Goal: Task Accomplishment & Management: Manage account settings

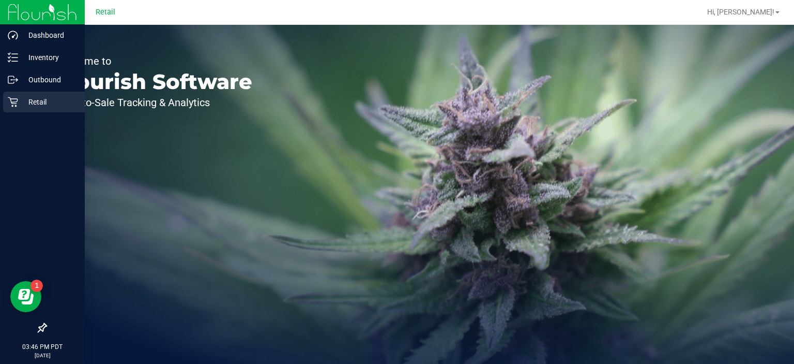
click at [6, 104] on div "Retail" at bounding box center [44, 102] width 82 height 21
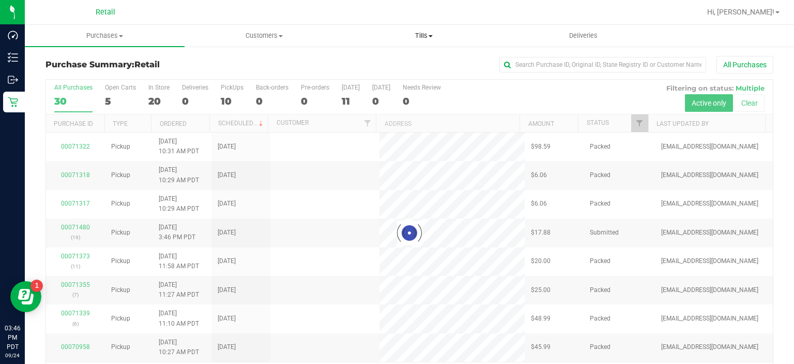
click at [422, 32] on span "Tills" at bounding box center [423, 35] width 159 height 9
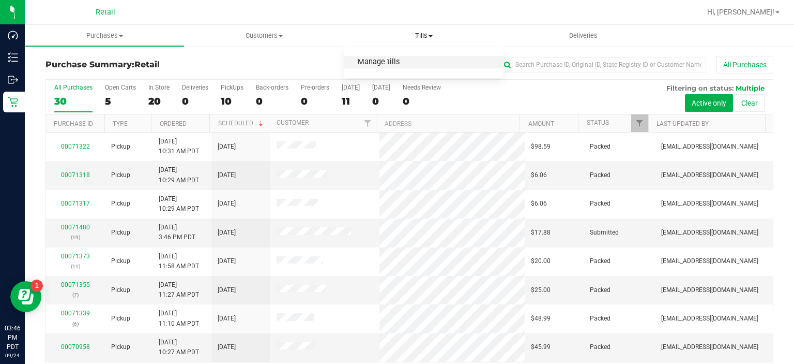
click at [386, 60] on span "Manage tills" at bounding box center [379, 62] width 70 height 9
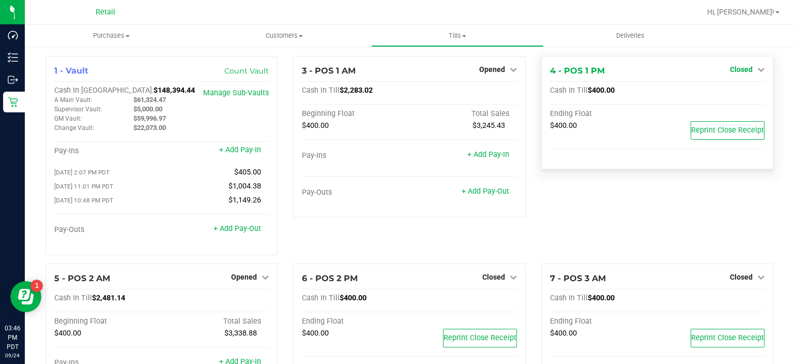
click at [735, 71] on span "Closed" at bounding box center [741, 69] width 23 height 8
click at [730, 89] on link "Open Till" at bounding box center [741, 91] width 27 height 8
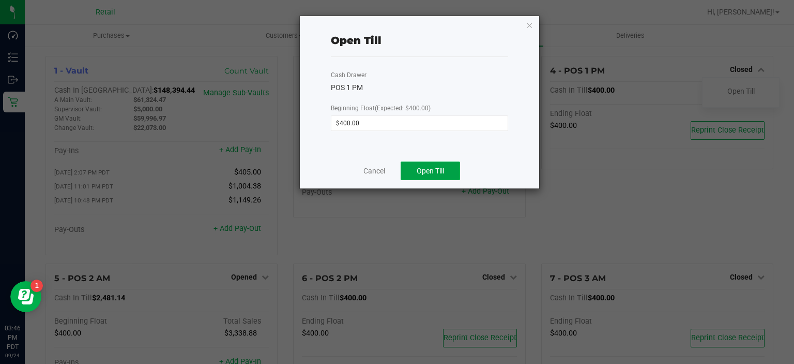
click at [442, 167] on span "Open Till" at bounding box center [430, 171] width 27 height 8
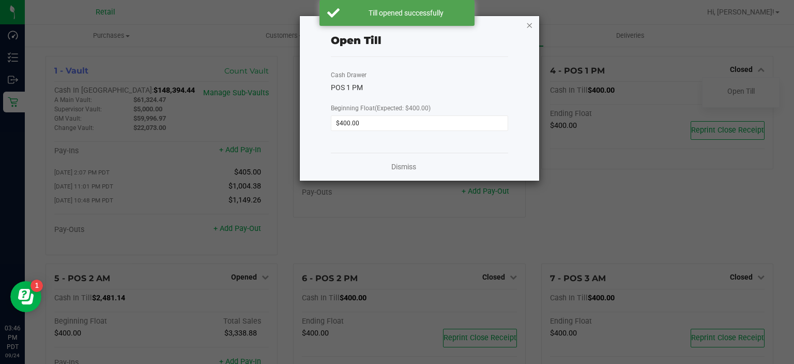
click at [528, 24] on icon "button" at bounding box center [529, 25] width 7 height 12
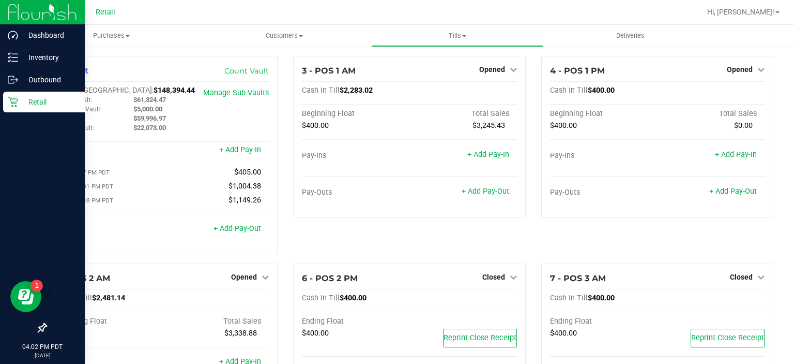
click at [16, 100] on icon at bounding box center [13, 102] width 10 height 10
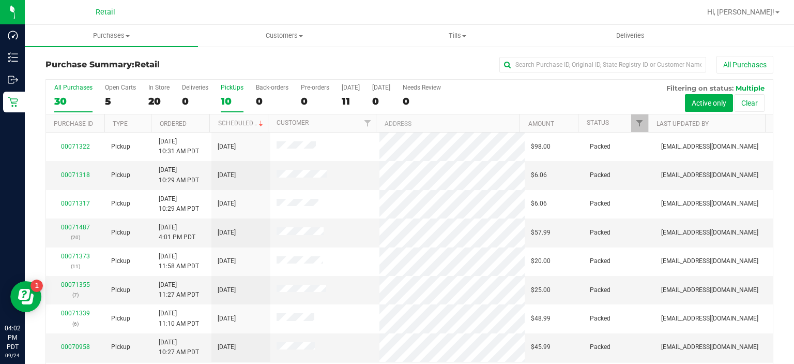
click at [230, 94] on label "PickUps 10" at bounding box center [232, 98] width 23 height 28
click at [0, 0] on input "PickUps 10" at bounding box center [0, 0] width 0 height 0
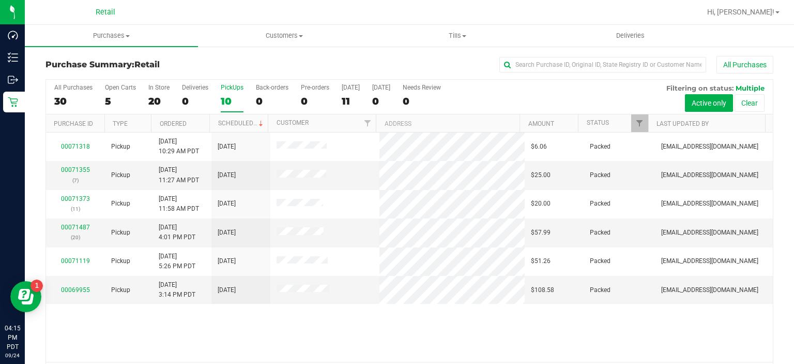
click at [226, 95] on div "10" at bounding box center [232, 101] width 23 height 12
click at [0, 0] on input "PickUps 10" at bounding box center [0, 0] width 0 height 0
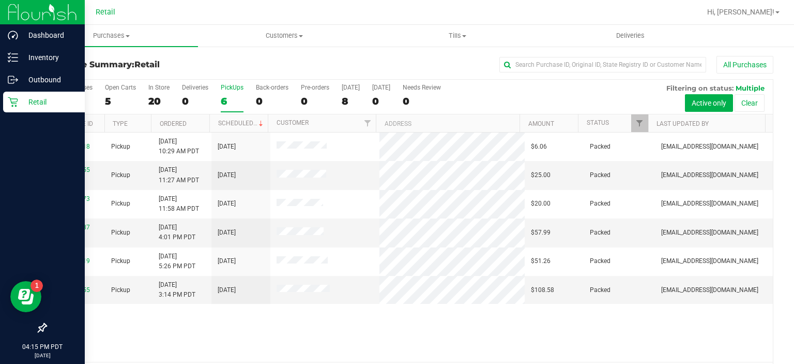
click at [5, 97] on div "Retail" at bounding box center [44, 102] width 82 height 21
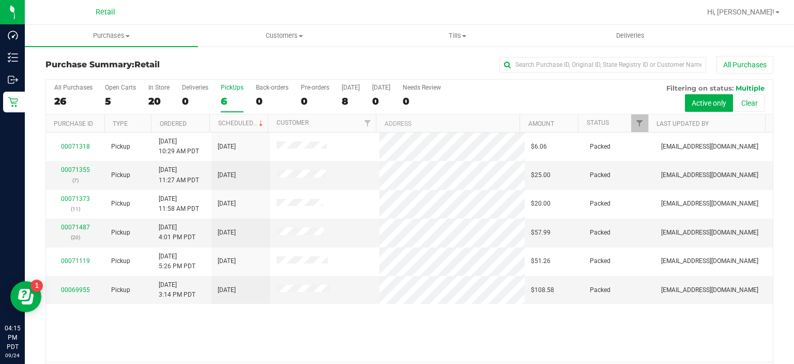
click at [231, 101] on div "6" at bounding box center [232, 101] width 23 height 12
click at [0, 0] on input "PickUps 6" at bounding box center [0, 0] width 0 height 0
click at [224, 99] on div "6" at bounding box center [232, 101] width 23 height 12
click at [0, 0] on input "PickUps 6" at bounding box center [0, 0] width 0 height 0
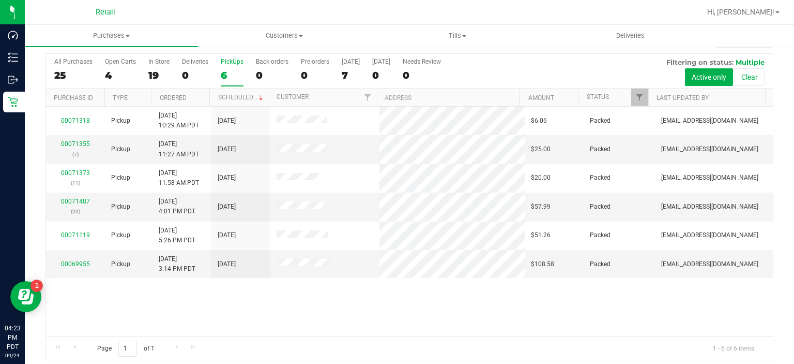
scroll to position [32, 0]
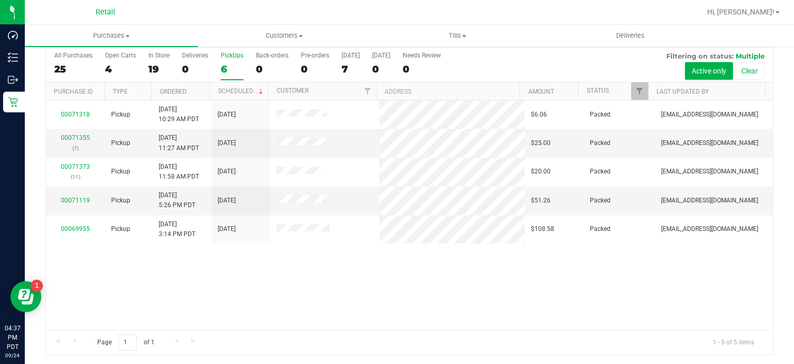
click at [223, 68] on div "6" at bounding box center [232, 69] width 23 height 12
click at [0, 0] on input "PickUps 6" at bounding box center [0, 0] width 0 height 0
click at [223, 66] on div "5" at bounding box center [232, 69] width 23 height 12
click at [0, 0] on input "PickUps 5" at bounding box center [0, 0] width 0 height 0
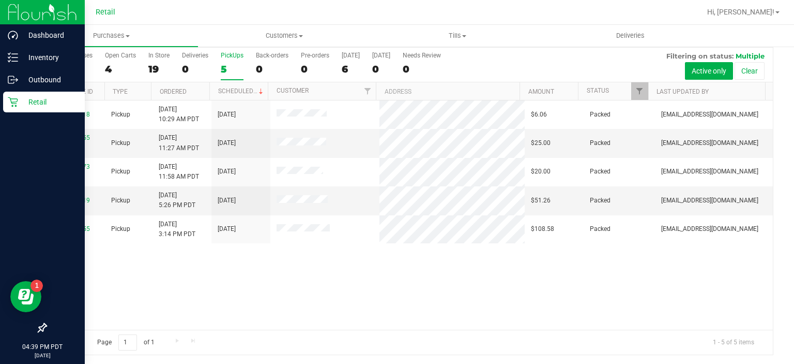
click at [19, 98] on p "Retail" at bounding box center [49, 102] width 62 height 12
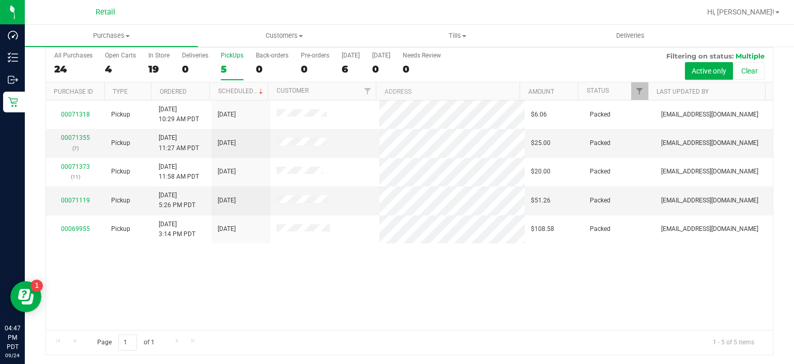
click at [228, 64] on div "5" at bounding box center [232, 69] width 23 height 12
click at [0, 0] on input "PickUps 5" at bounding box center [0, 0] width 0 height 0
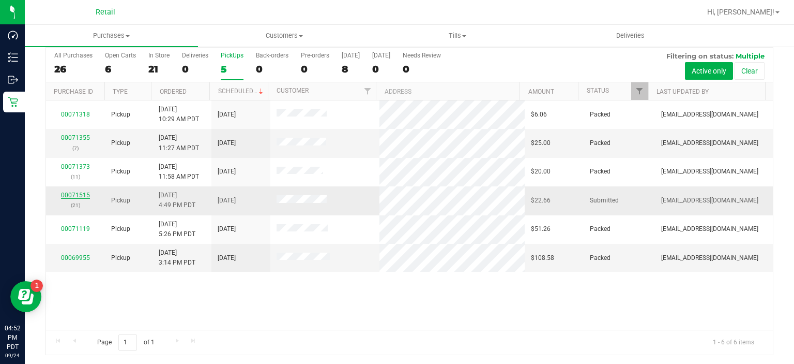
click at [69, 192] on link "00071515" at bounding box center [75, 194] width 29 height 7
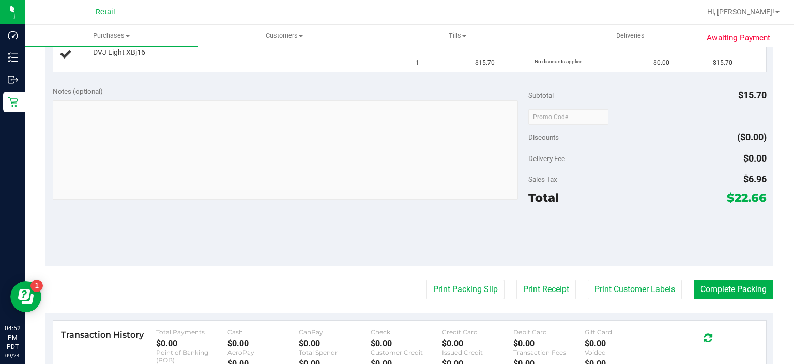
scroll to position [300, 0]
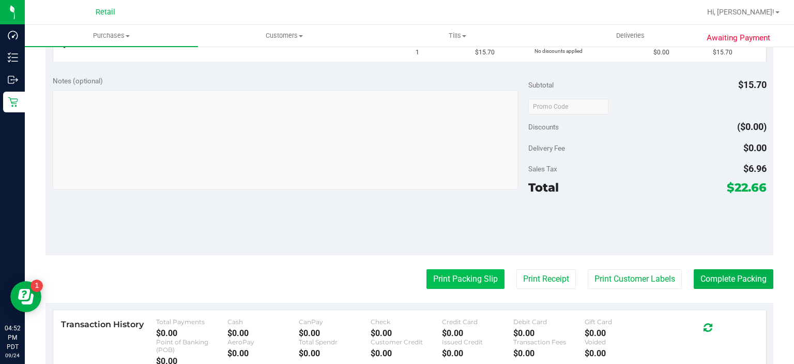
click at [450, 274] on button "Print Packing Slip" at bounding box center [466, 279] width 78 height 20
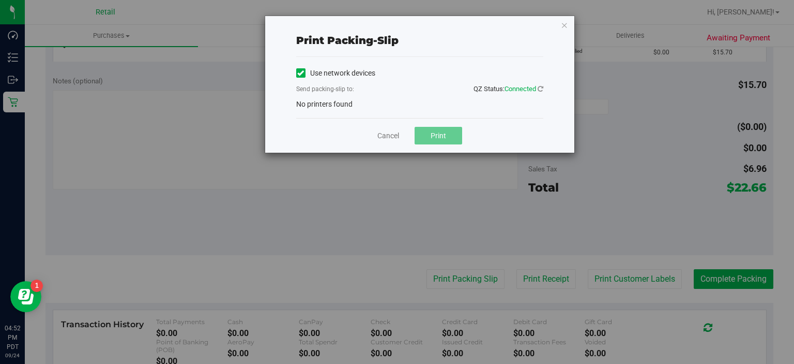
click at [285, 73] on div "Print packing-slip Use network devices Send packing-slip to: QZ Status: Connect…" at bounding box center [419, 84] width 309 height 137
click at [325, 104] on span "No printers found" at bounding box center [324, 104] width 56 height 8
click at [309, 71] on label "Use network devices" at bounding box center [335, 73] width 79 height 11
click at [0, 0] on input "Use network devices" at bounding box center [0, 0] width 0 height 0
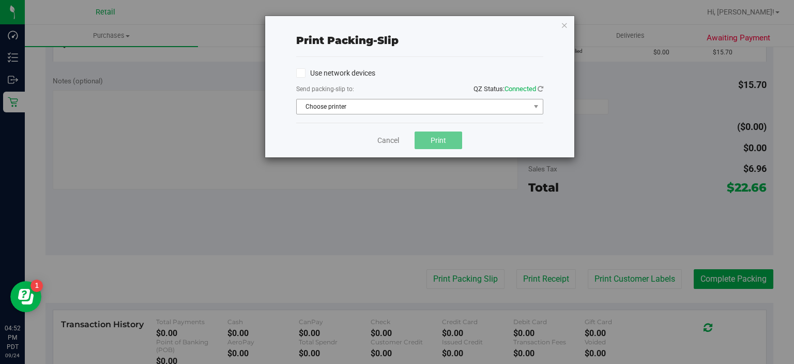
click at [356, 103] on span "Choose printer" at bounding box center [413, 106] width 233 height 14
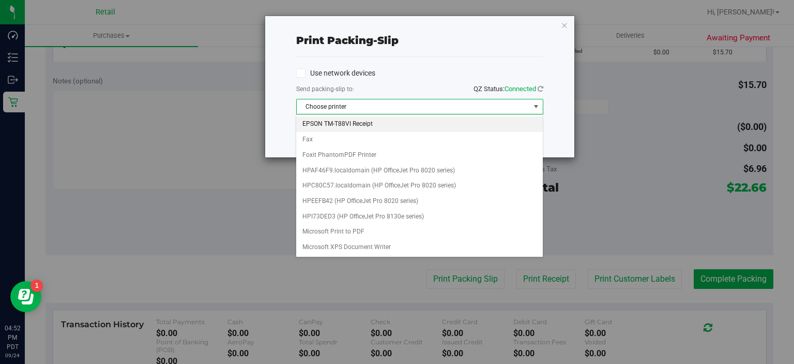
click at [347, 124] on li "EPSON TM-T88VI Receipt" at bounding box center [419, 124] width 246 height 16
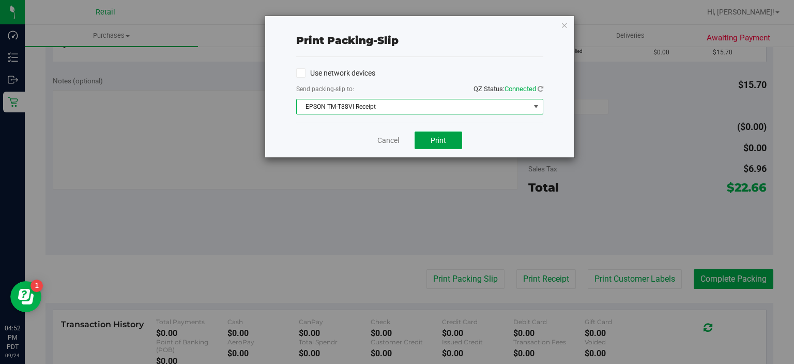
click at [441, 137] on span "Print" at bounding box center [439, 140] width 16 height 8
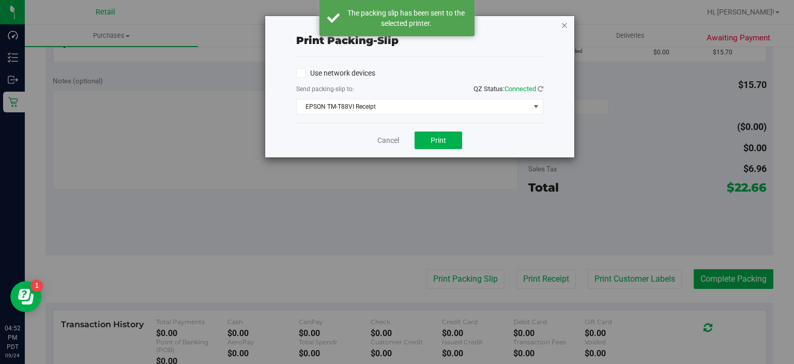
click at [565, 26] on icon "button" at bounding box center [564, 25] width 7 height 12
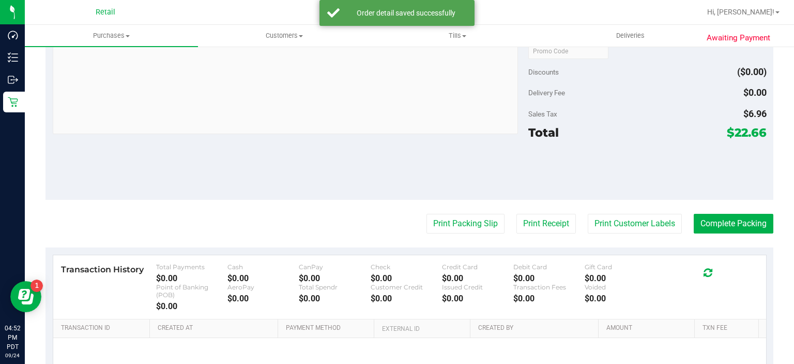
scroll to position [397, 0]
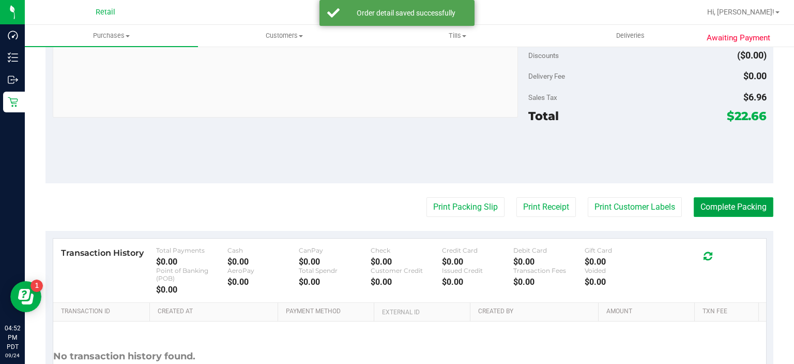
click at [725, 201] on button "Complete Packing" at bounding box center [734, 207] width 80 height 20
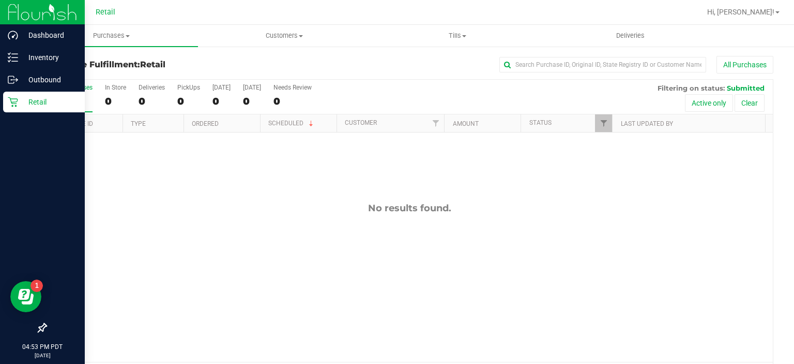
click at [0, 94] on link "Retail" at bounding box center [42, 103] width 85 height 22
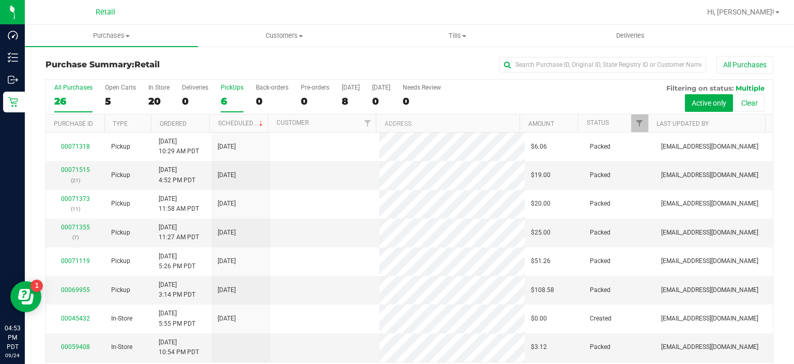
click at [234, 94] on label "PickUps 6" at bounding box center [232, 98] width 23 height 28
click at [0, 0] on input "PickUps 6" at bounding box center [0, 0] width 0 height 0
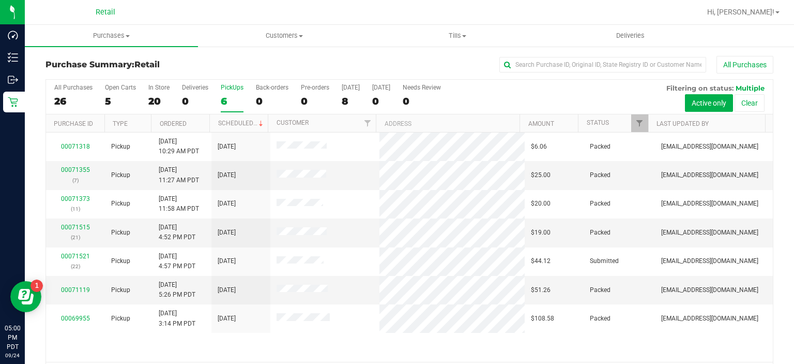
click at [230, 96] on div "6" at bounding box center [232, 101] width 23 height 12
click at [0, 0] on input "PickUps 6" at bounding box center [0, 0] width 0 height 0
click at [77, 242] on td "00071515 (21)" at bounding box center [75, 232] width 59 height 28
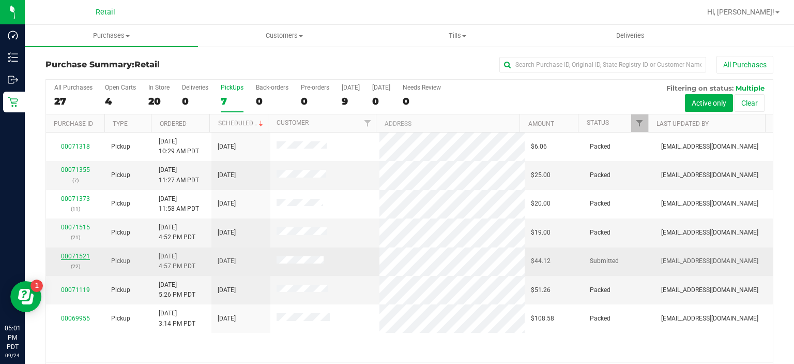
click at [69, 255] on link "00071521" at bounding box center [75, 255] width 29 height 7
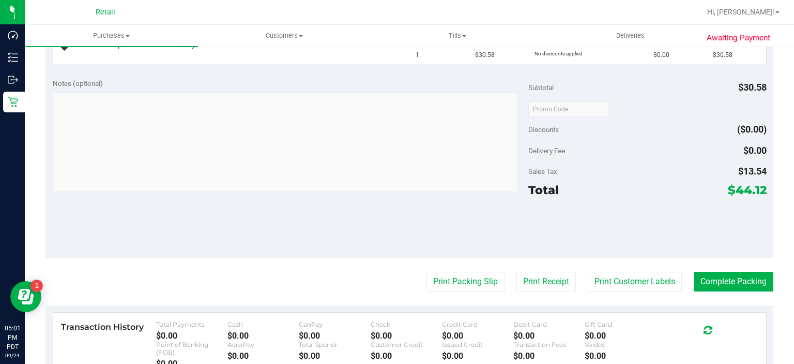
scroll to position [299, 0]
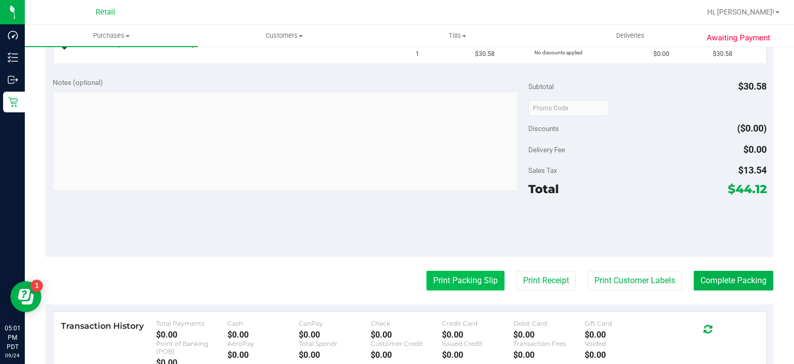
click at [451, 278] on button "Print Packing Slip" at bounding box center [466, 280] width 78 height 20
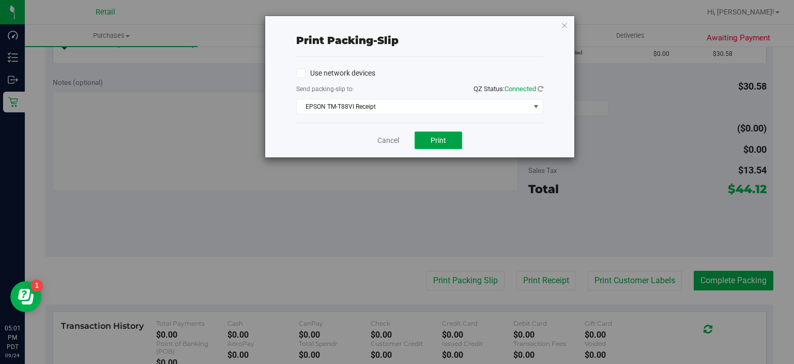
click at [443, 136] on span "Print" at bounding box center [439, 140] width 16 height 8
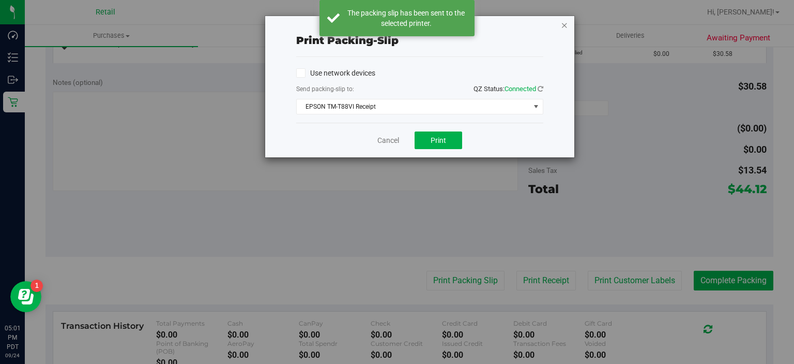
click at [565, 27] on icon "button" at bounding box center [564, 25] width 7 height 12
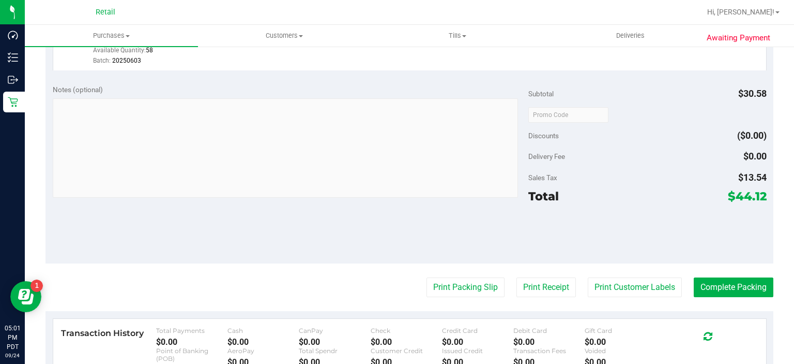
scroll to position [324, 0]
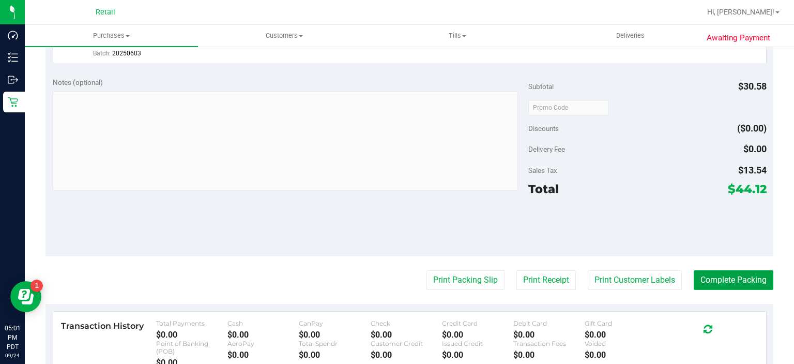
click at [705, 278] on button "Complete Packing" at bounding box center [734, 280] width 80 height 20
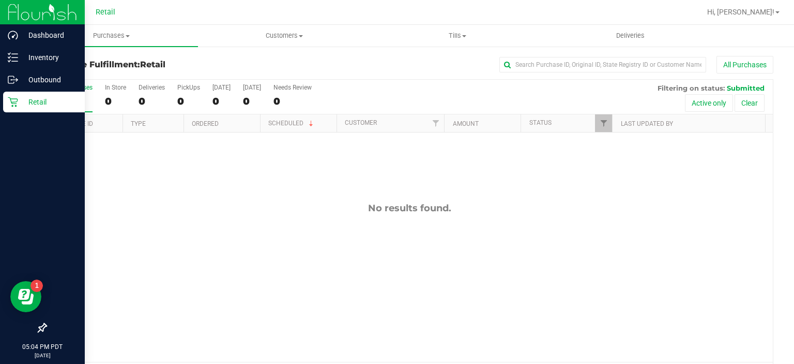
click at [17, 103] on icon at bounding box center [13, 102] width 10 height 10
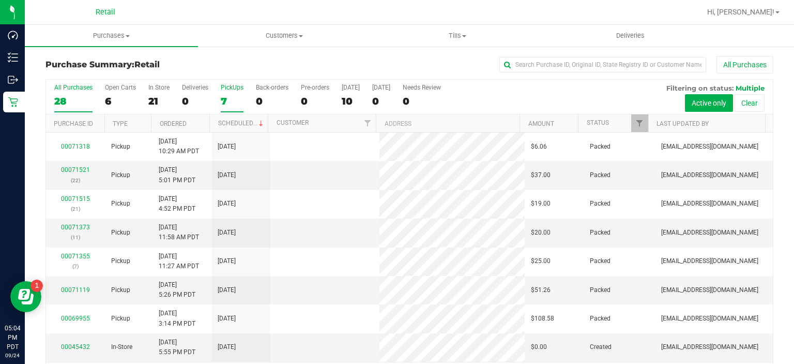
click at [224, 97] on div "7" at bounding box center [232, 101] width 23 height 12
click at [0, 0] on input "PickUps 7" at bounding box center [0, 0] width 0 height 0
click at [231, 87] on div "PickUps" at bounding box center [232, 87] width 23 height 7
click at [0, 0] on input "PickUps 7" at bounding box center [0, 0] width 0 height 0
click at [81, 282] on link "00071530" at bounding box center [75, 284] width 29 height 7
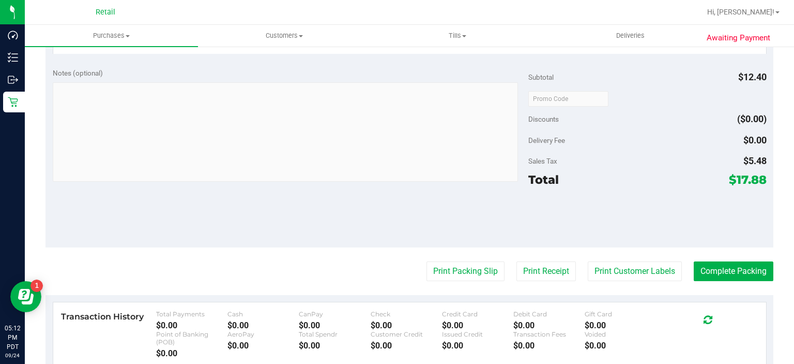
scroll to position [310, 0]
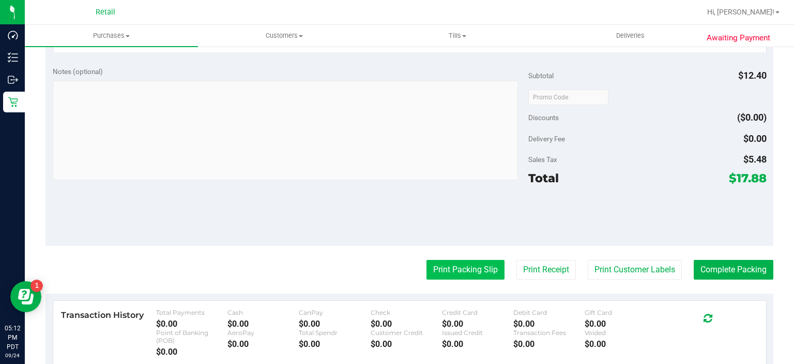
click at [445, 263] on button "Print Packing Slip" at bounding box center [466, 270] width 78 height 20
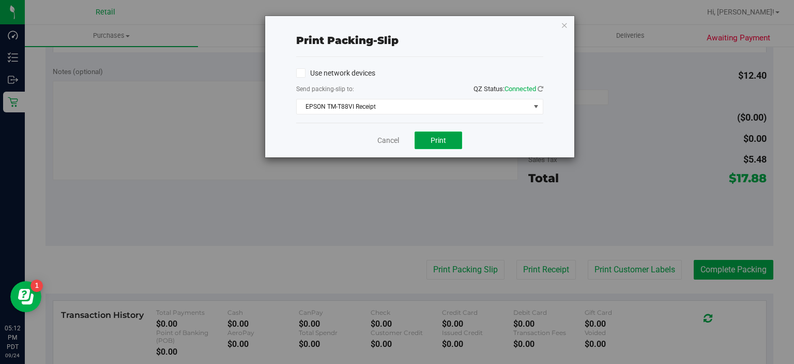
click at [437, 133] on button "Print" at bounding box center [439, 140] width 48 height 18
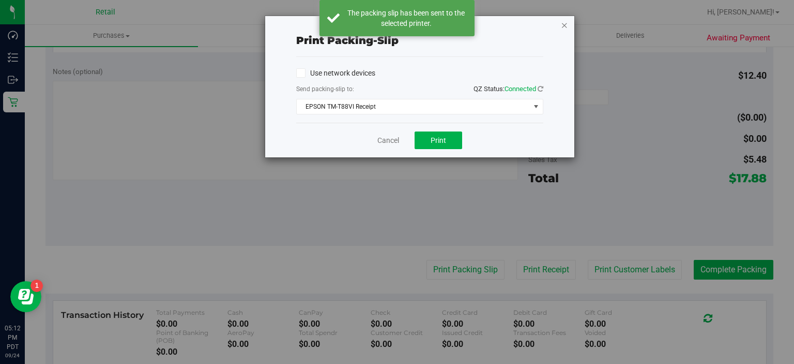
click at [563, 30] on icon "button" at bounding box center [564, 25] width 7 height 12
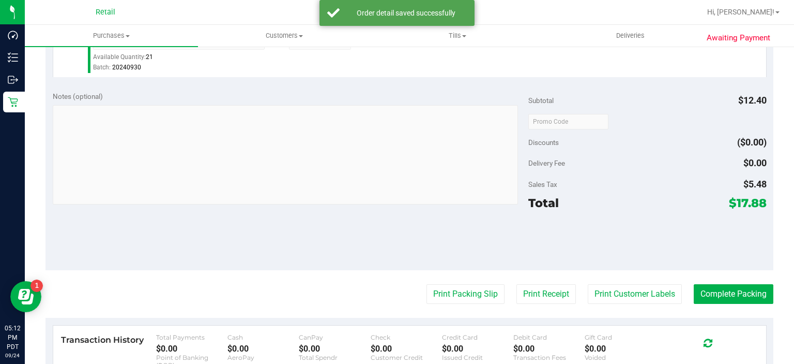
click at [679, 179] on div "Sales Tax $5.48" at bounding box center [647, 184] width 238 height 19
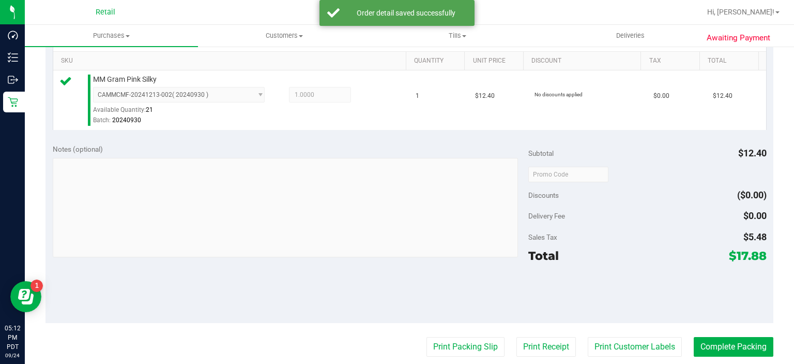
scroll to position [256, 0]
click at [726, 346] on button "Complete Packing" at bounding box center [734, 347] width 80 height 20
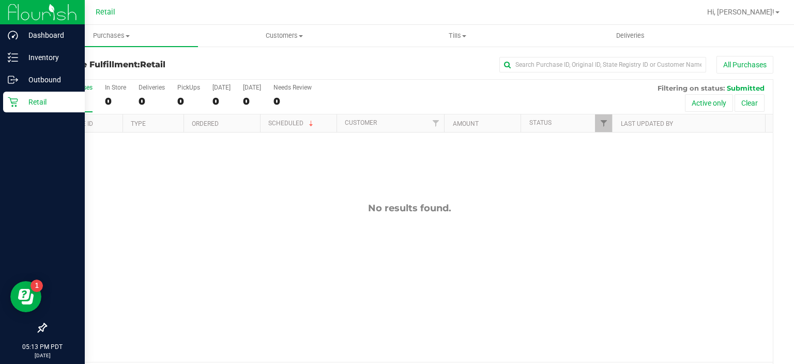
click at [19, 101] on p "Retail" at bounding box center [49, 102] width 62 height 12
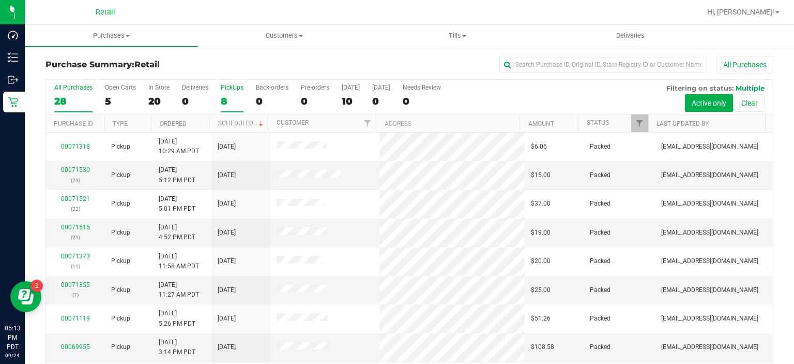
click at [223, 100] on div "8" at bounding box center [232, 101] width 23 height 12
click at [0, 0] on input "PickUps 8" at bounding box center [0, 0] width 0 height 0
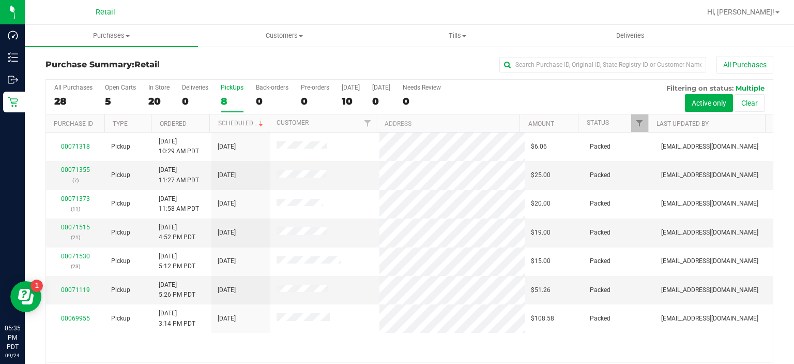
click at [222, 94] on label "PickUps 8" at bounding box center [232, 98] width 23 height 28
click at [0, 0] on input "PickUps 8" at bounding box center [0, 0] width 0 height 0
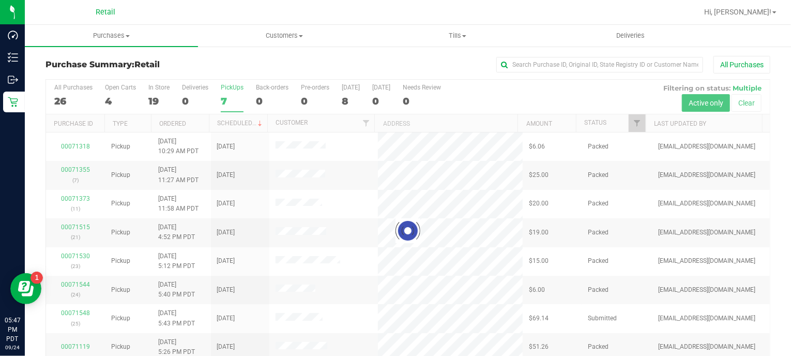
click at [220, 95] on div at bounding box center [408, 230] width 724 height 301
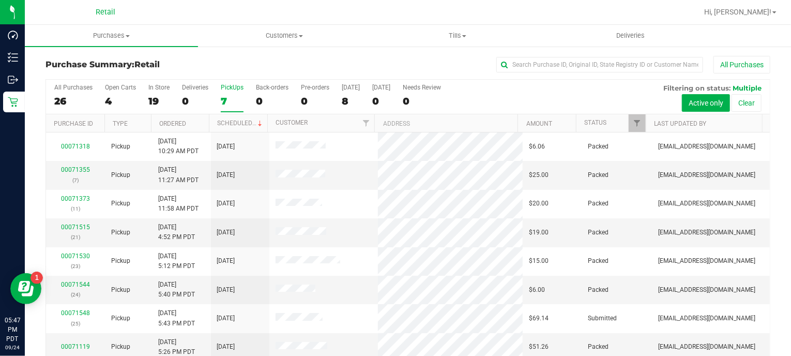
scroll to position [32, 0]
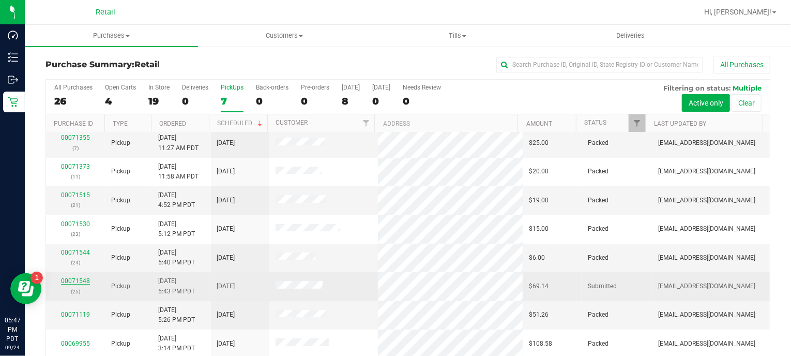
click at [65, 279] on link "00071548" at bounding box center [75, 280] width 29 height 7
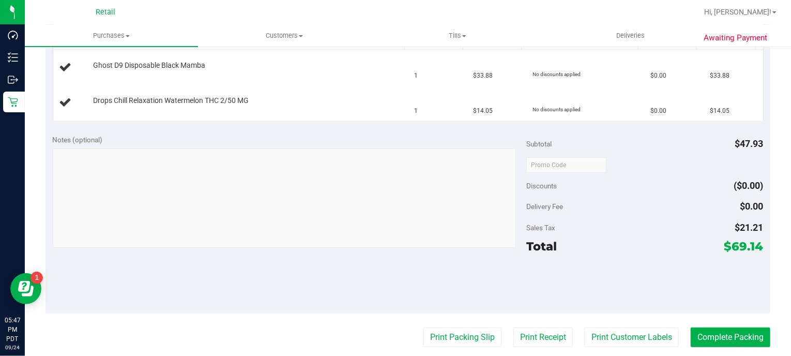
scroll to position [305, 0]
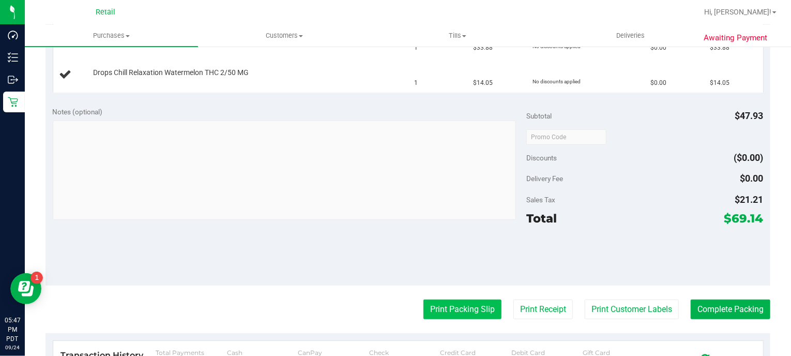
click at [449, 310] on button "Print Packing Slip" at bounding box center [463, 309] width 78 height 20
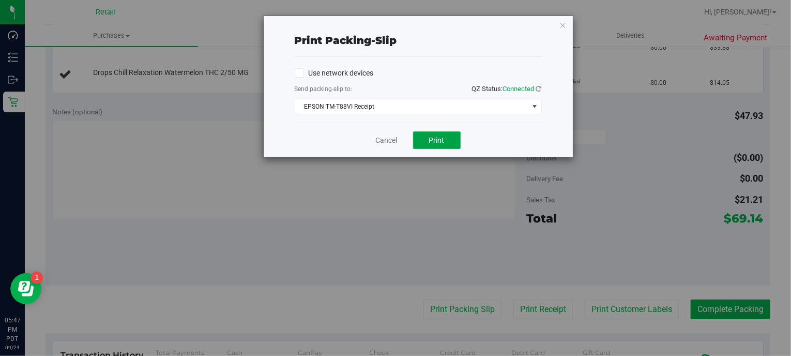
click at [437, 140] on span "Print" at bounding box center [437, 140] width 16 height 8
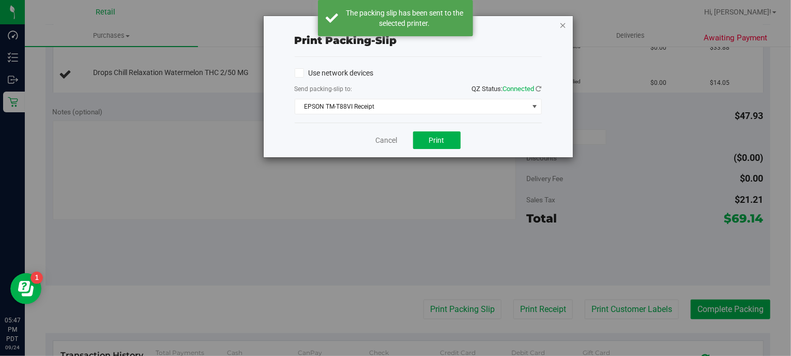
click at [566, 24] on icon "button" at bounding box center [563, 25] width 7 height 12
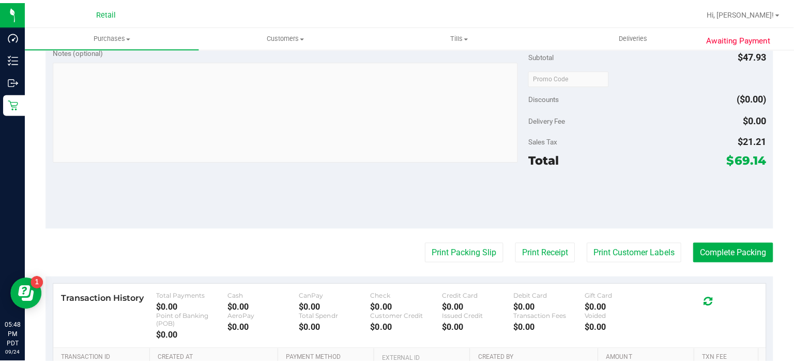
scroll to position [418, 0]
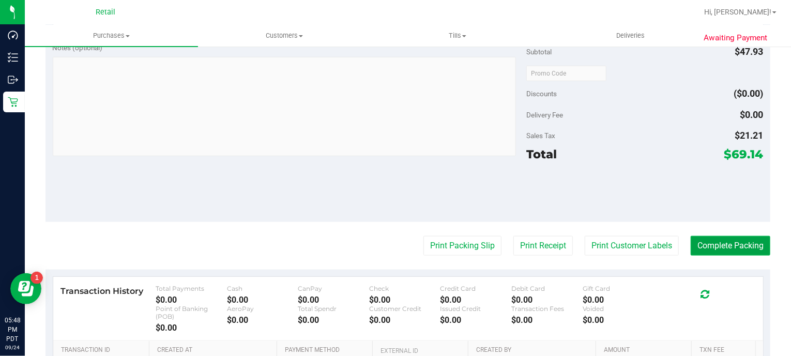
click at [736, 239] on button "Complete Packing" at bounding box center [731, 246] width 80 height 20
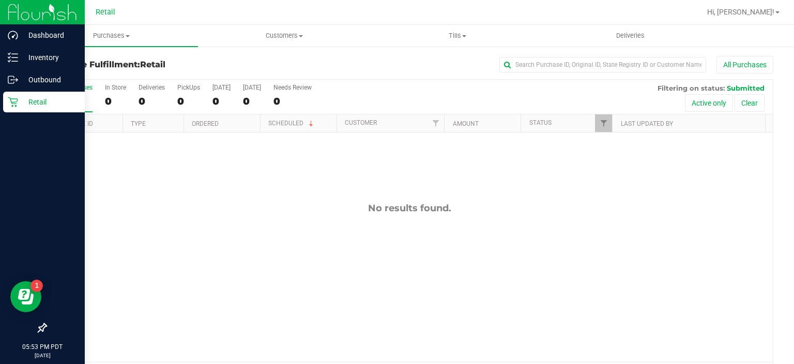
click at [0, 102] on link "Retail" at bounding box center [42, 103] width 85 height 22
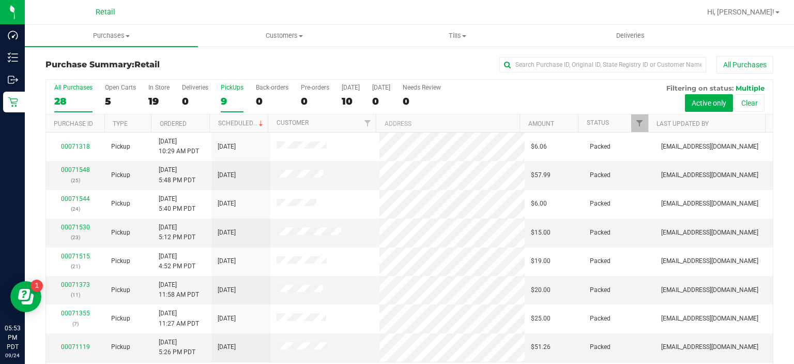
click at [224, 87] on div "PickUps" at bounding box center [232, 87] width 23 height 7
click at [0, 0] on input "PickUps 9" at bounding box center [0, 0] width 0 height 0
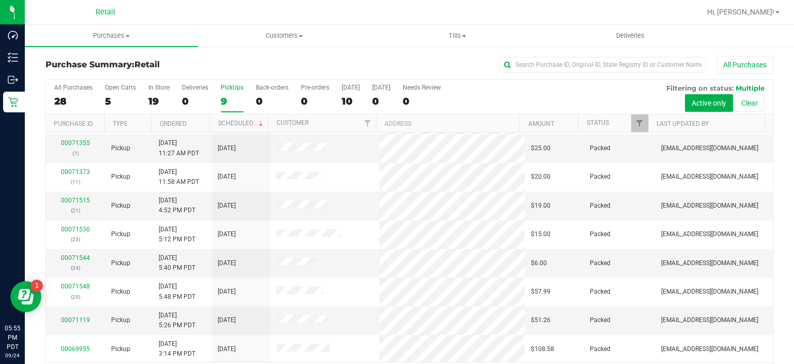
click at [232, 86] on div "PickUps" at bounding box center [232, 87] width 23 height 7
click at [0, 0] on input "PickUps 9" at bounding box center [0, 0] width 0 height 0
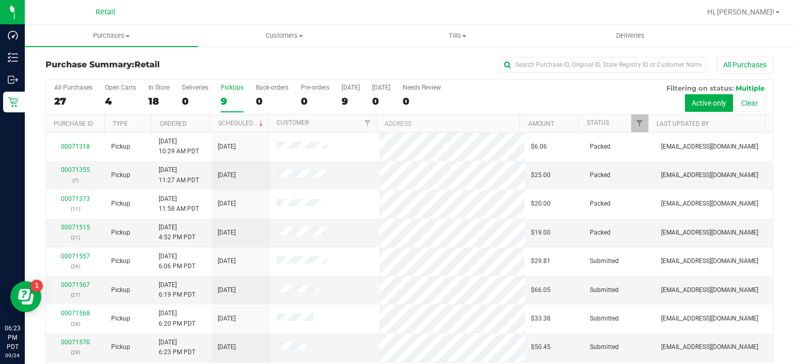
click at [224, 103] on div "9" at bounding box center [232, 101] width 23 height 12
click at [0, 0] on input "PickUps 9" at bounding box center [0, 0] width 0 height 0
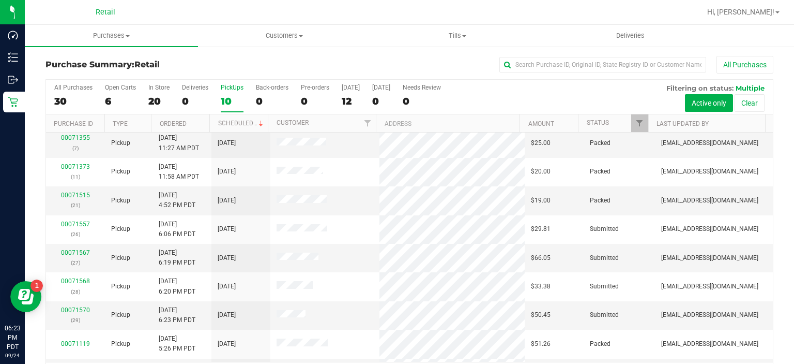
scroll to position [53, 0]
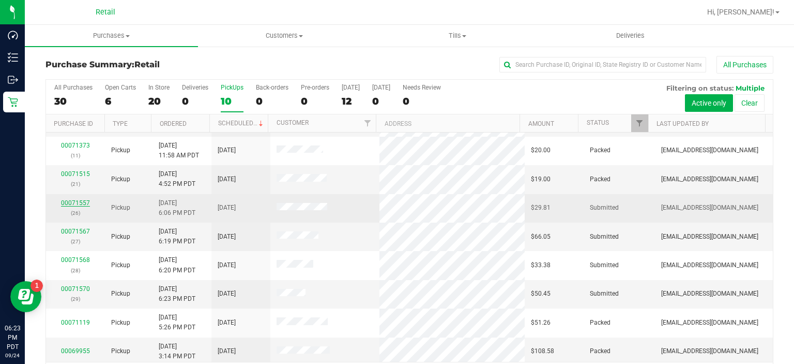
click at [66, 204] on link "00071557" at bounding box center [75, 202] width 29 height 7
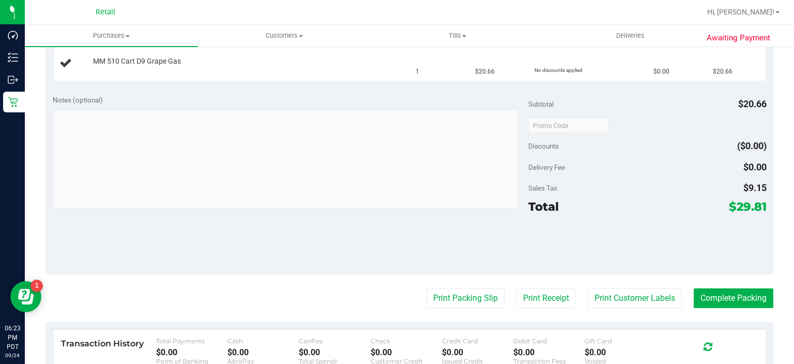
scroll to position [290, 0]
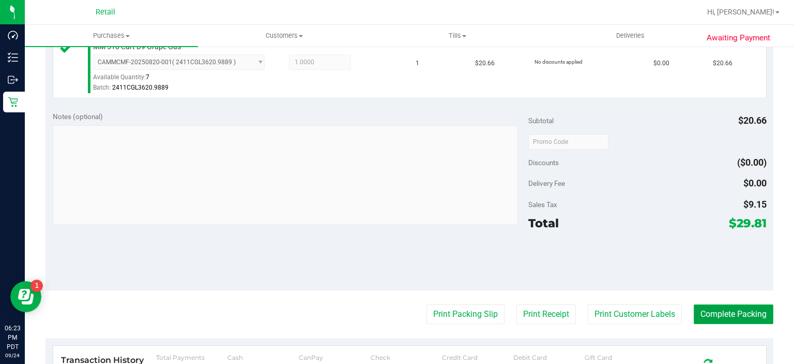
click at [730, 313] on button "Complete Packing" at bounding box center [734, 314] width 80 height 20
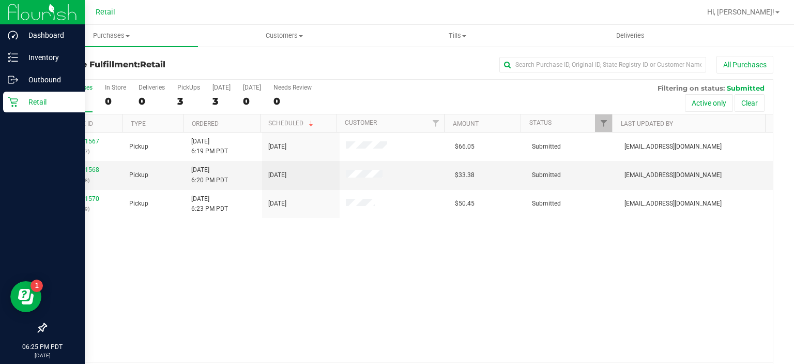
click at [14, 98] on icon at bounding box center [13, 102] width 10 height 10
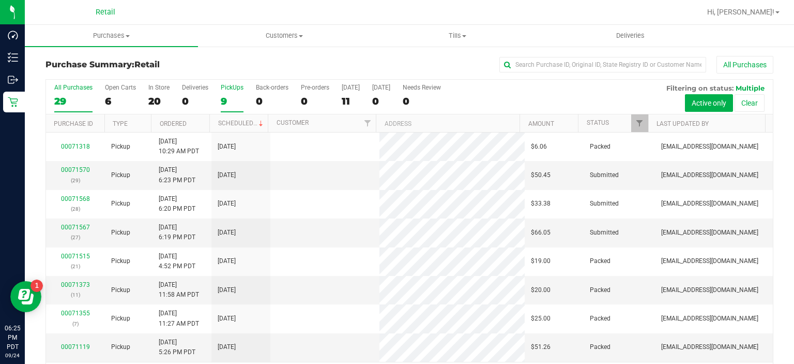
click at [222, 95] on div "9" at bounding box center [232, 101] width 23 height 12
click at [0, 0] on input "PickUps 9" at bounding box center [0, 0] width 0 height 0
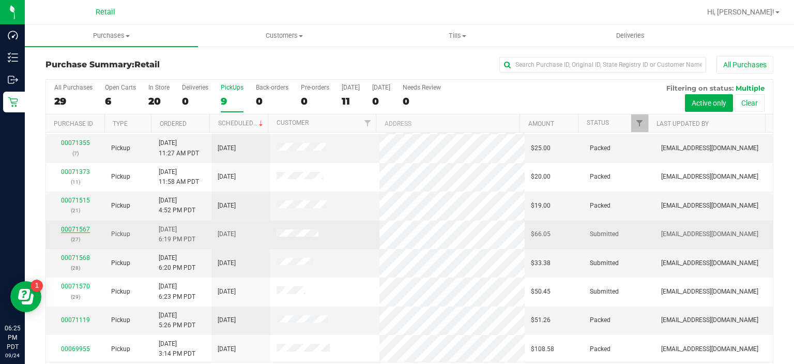
click at [66, 226] on link "00071567" at bounding box center [75, 228] width 29 height 7
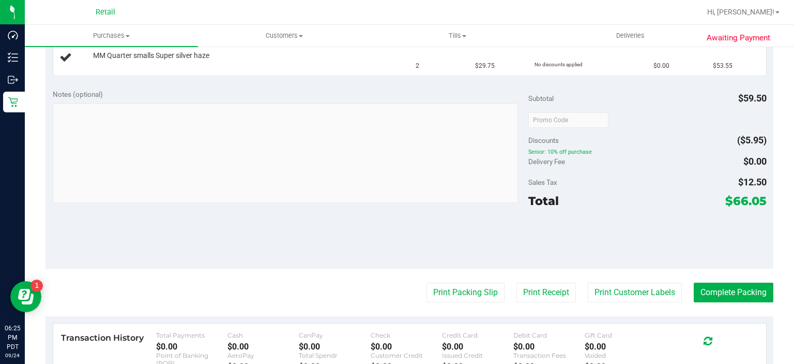
scroll to position [292, 0]
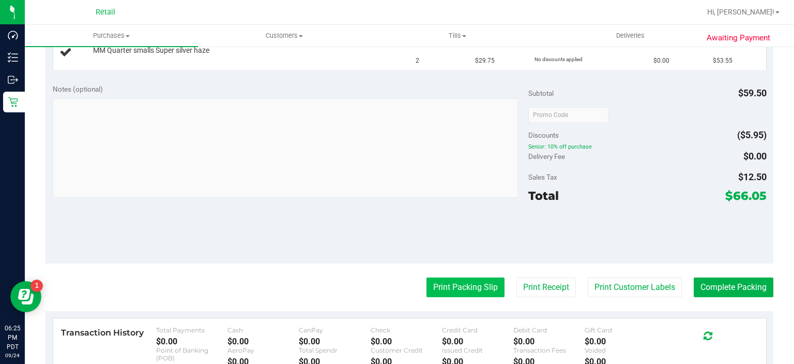
click at [449, 283] on button "Print Packing Slip" at bounding box center [466, 287] width 78 height 20
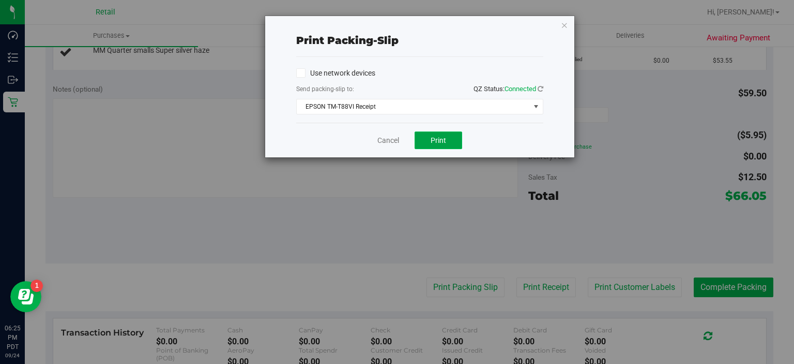
click at [437, 138] on span "Print" at bounding box center [439, 140] width 16 height 8
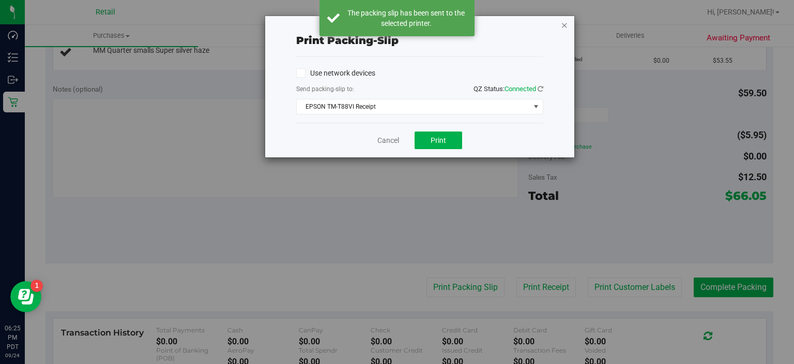
click at [565, 28] on icon "button" at bounding box center [564, 25] width 7 height 12
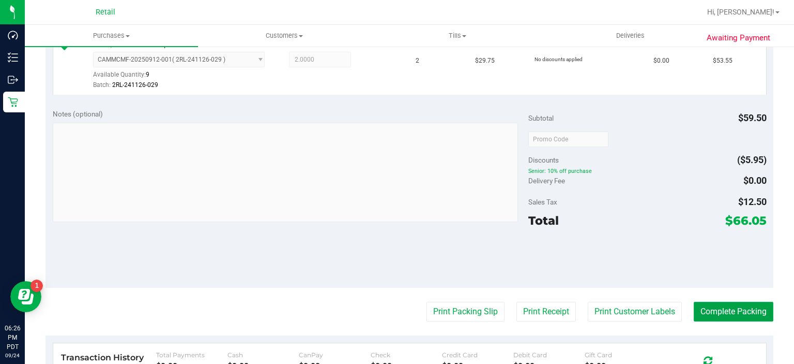
click at [725, 309] on button "Complete Packing" at bounding box center [734, 311] width 80 height 20
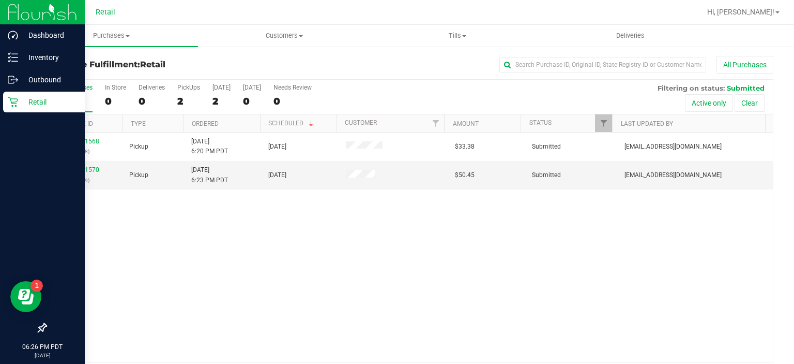
click at [16, 101] on icon at bounding box center [13, 102] width 10 height 10
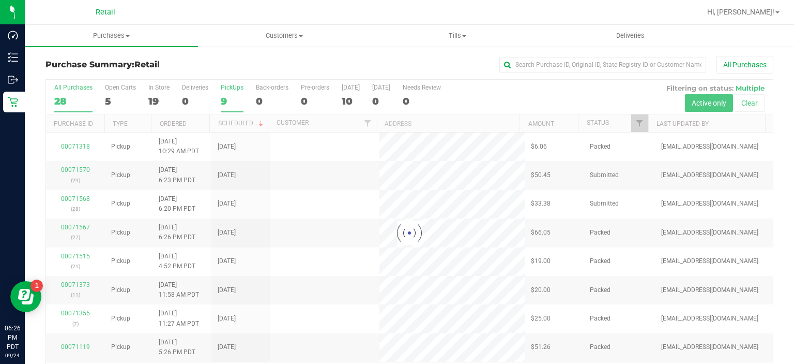
click at [224, 101] on div "9" at bounding box center [232, 101] width 23 height 12
click at [0, 0] on input "PickUps 9" at bounding box center [0, 0] width 0 height 0
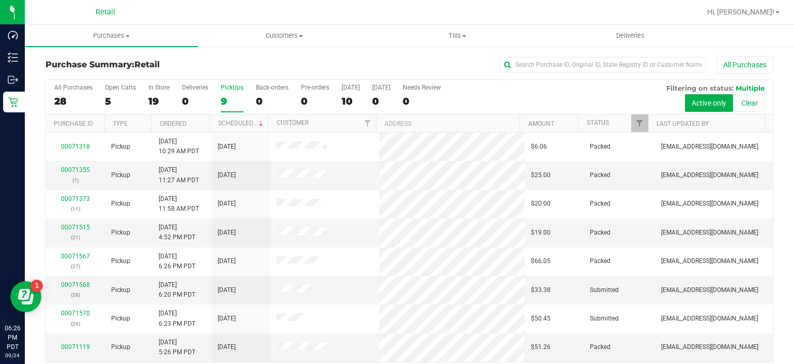
scroll to position [27, 0]
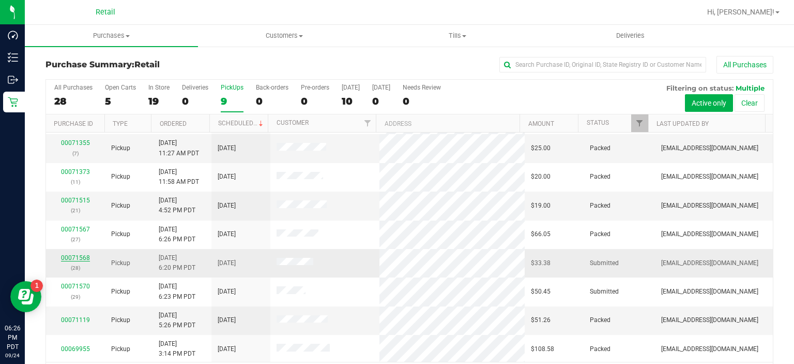
click at [75, 254] on link "00071568" at bounding box center [75, 257] width 29 height 7
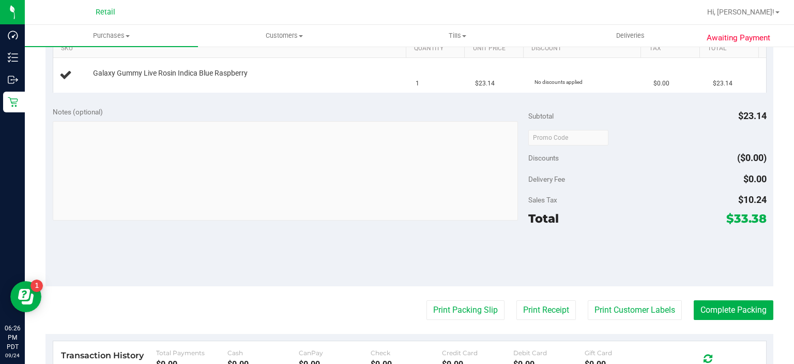
scroll to position [272, 0]
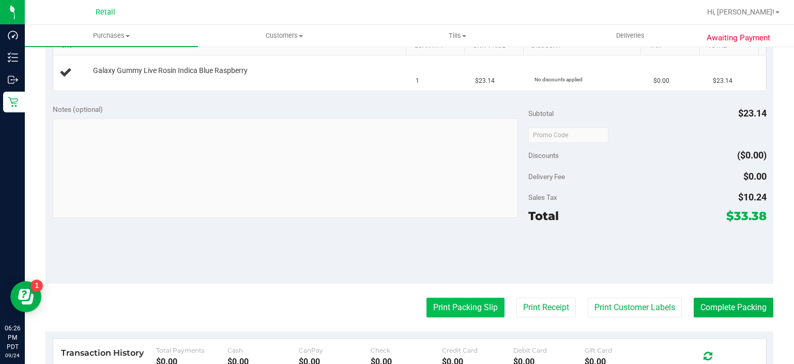
click at [450, 302] on button "Print Packing Slip" at bounding box center [466, 307] width 78 height 20
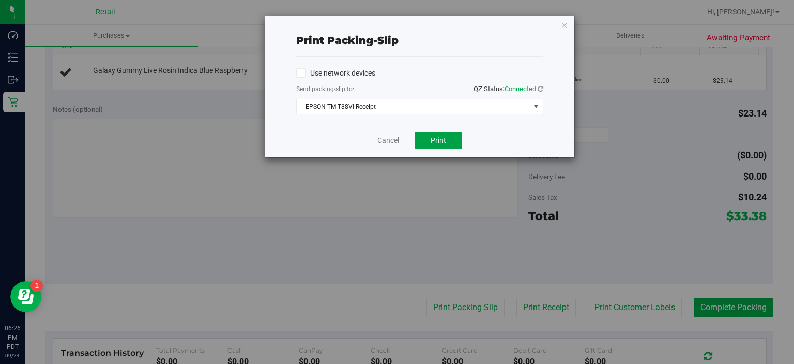
click at [439, 136] on span "Print" at bounding box center [439, 140] width 16 height 8
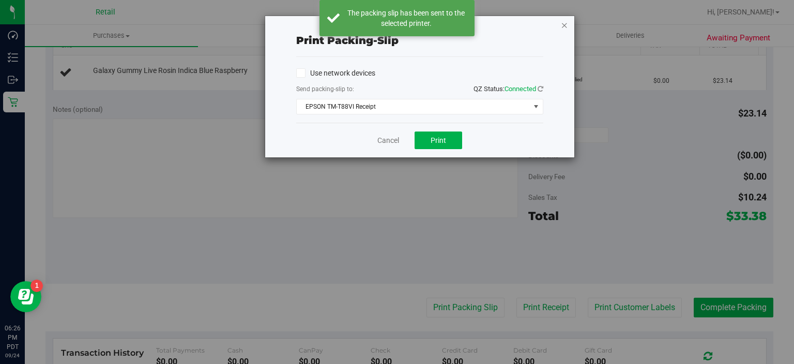
click at [566, 23] on icon "button" at bounding box center [564, 25] width 7 height 12
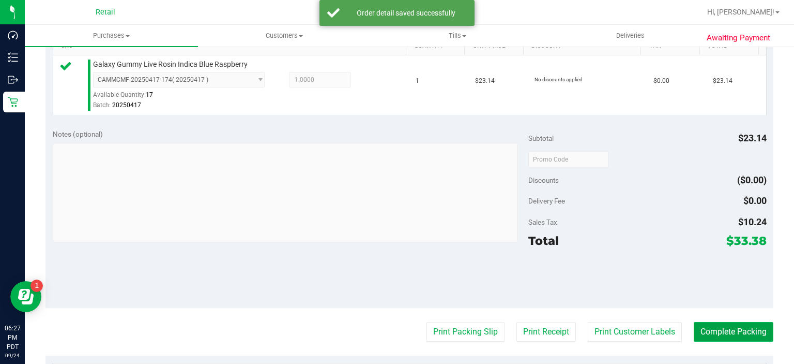
click at [722, 334] on button "Complete Packing" at bounding box center [734, 332] width 80 height 20
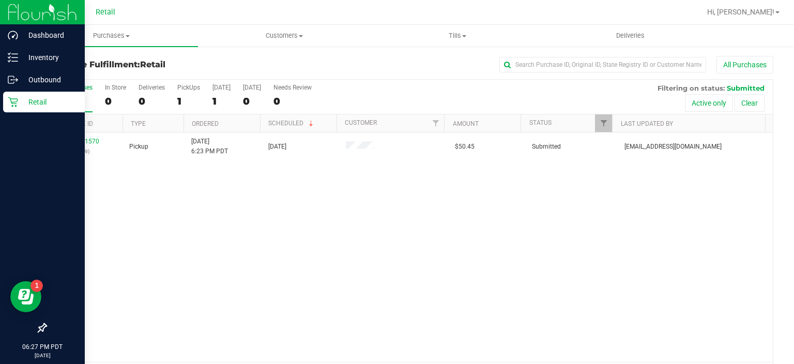
click at [13, 105] on icon at bounding box center [13, 102] width 10 height 10
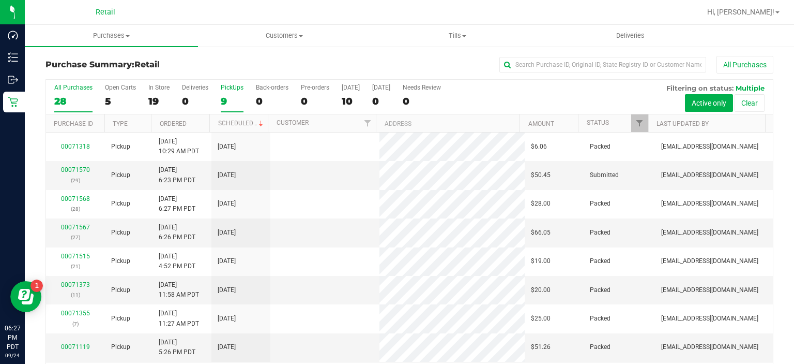
click at [223, 95] on div "9" at bounding box center [232, 101] width 23 height 12
click at [0, 0] on input "PickUps 9" at bounding box center [0, 0] width 0 height 0
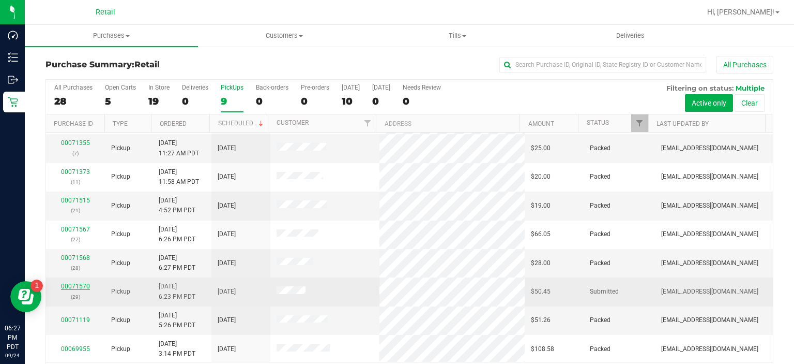
click at [79, 282] on link "00071570" at bounding box center [75, 285] width 29 height 7
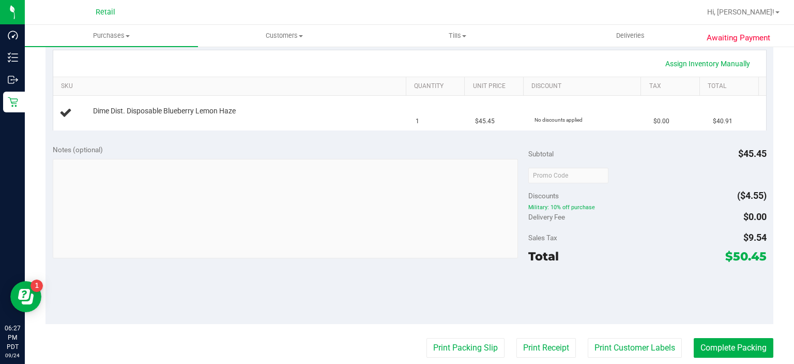
scroll to position [244, 0]
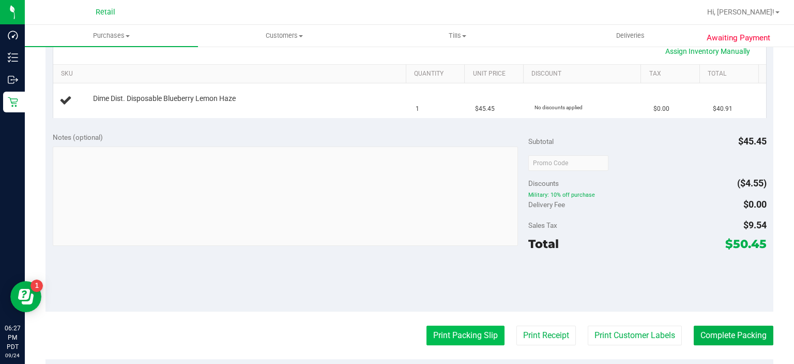
click at [445, 337] on button "Print Packing Slip" at bounding box center [466, 335] width 78 height 20
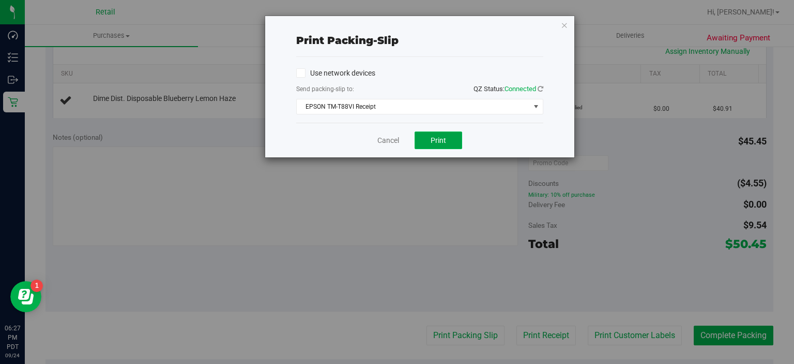
click at [439, 141] on span "Print" at bounding box center [439, 140] width 16 height 8
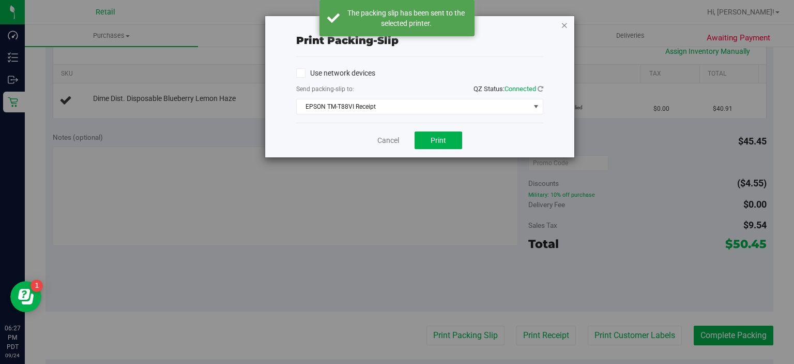
click at [564, 23] on icon "button" at bounding box center [564, 25] width 7 height 12
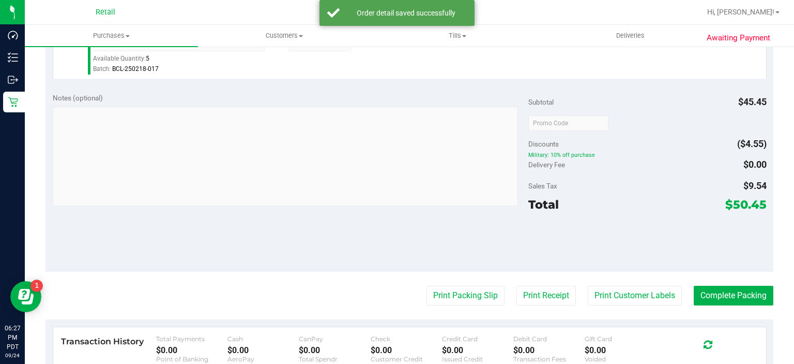
scroll to position [308, 0]
click at [722, 295] on button "Complete Packing" at bounding box center [734, 295] width 80 height 20
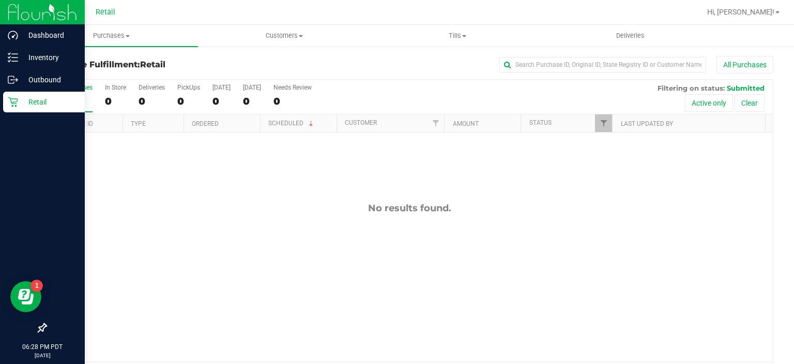
click at [13, 102] on icon at bounding box center [13, 102] width 10 height 10
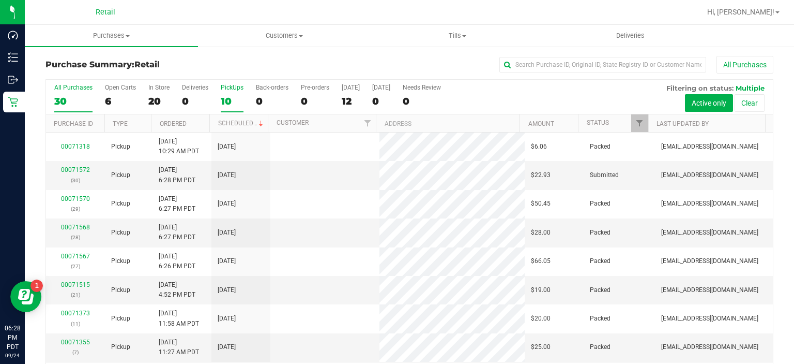
click at [231, 100] on div "10" at bounding box center [232, 101] width 23 height 12
click at [0, 0] on input "PickUps 10" at bounding box center [0, 0] width 0 height 0
click at [70, 284] on link "00071572" at bounding box center [75, 285] width 29 height 7
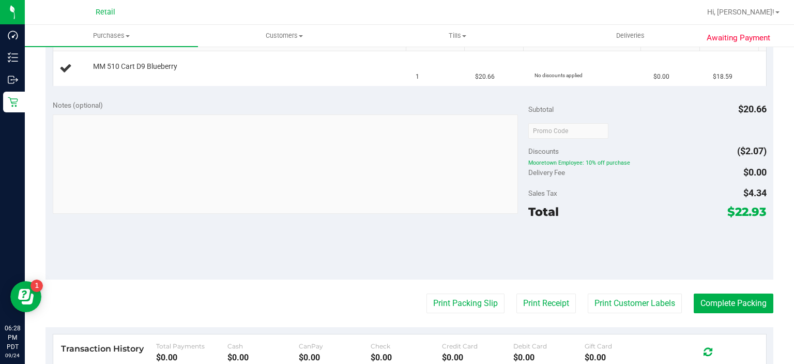
scroll to position [282, 0]
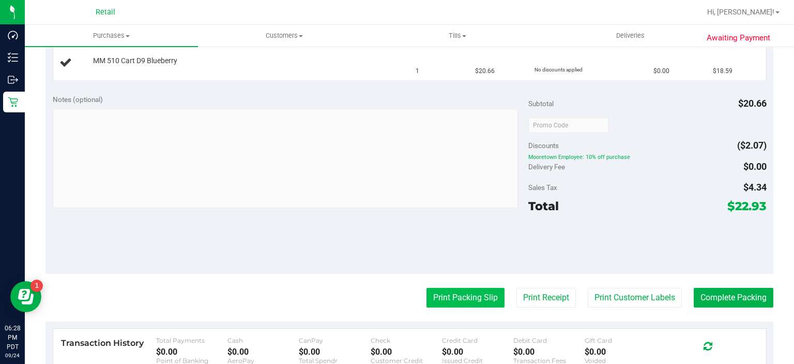
click at [458, 297] on button "Print Packing Slip" at bounding box center [466, 298] width 78 height 20
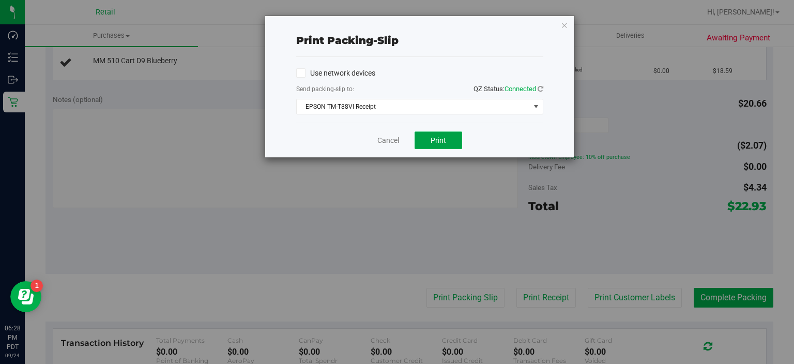
click at [440, 139] on span "Print" at bounding box center [439, 140] width 16 height 8
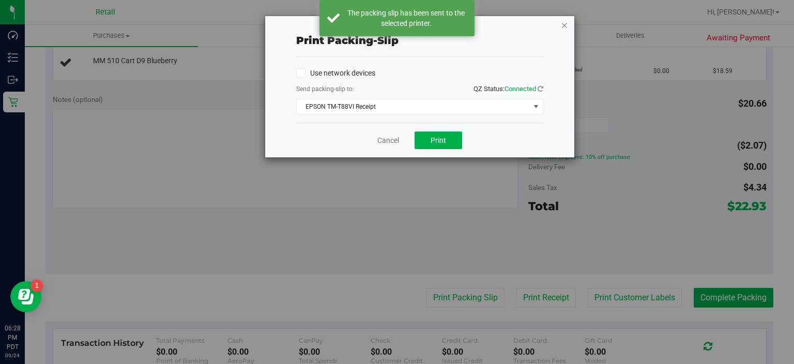
click at [567, 27] on icon "button" at bounding box center [564, 25] width 7 height 12
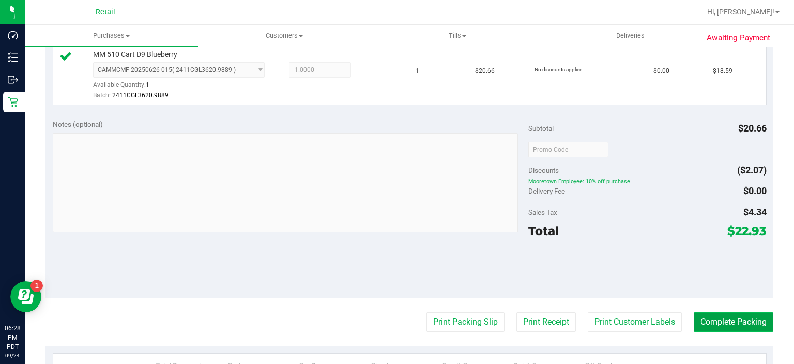
click at [715, 321] on button "Complete Packing" at bounding box center [734, 322] width 80 height 20
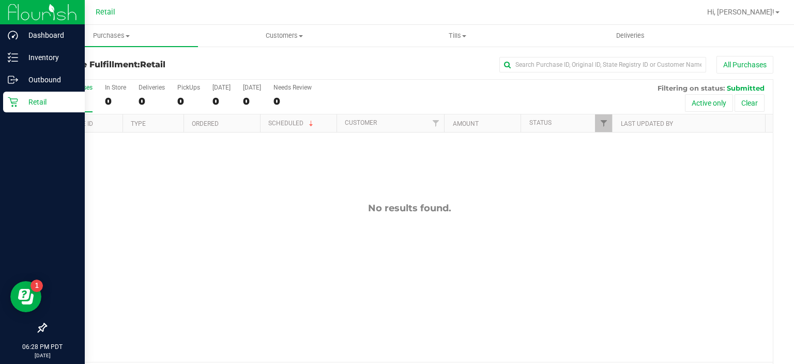
click at [12, 107] on div "Retail" at bounding box center [44, 102] width 82 height 21
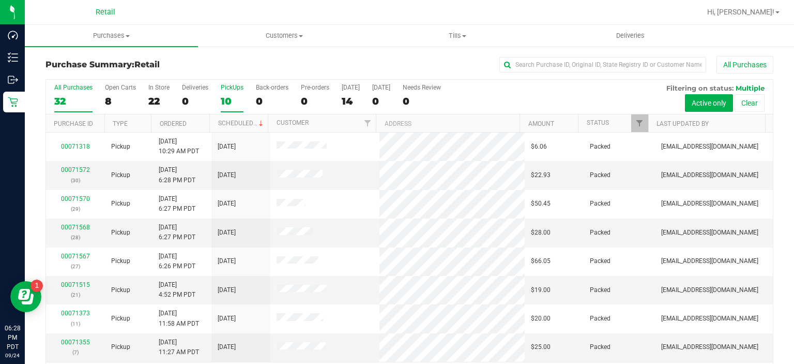
click at [229, 95] on div "10" at bounding box center [232, 101] width 23 height 12
click at [0, 0] on input "PickUps 10" at bounding box center [0, 0] width 0 height 0
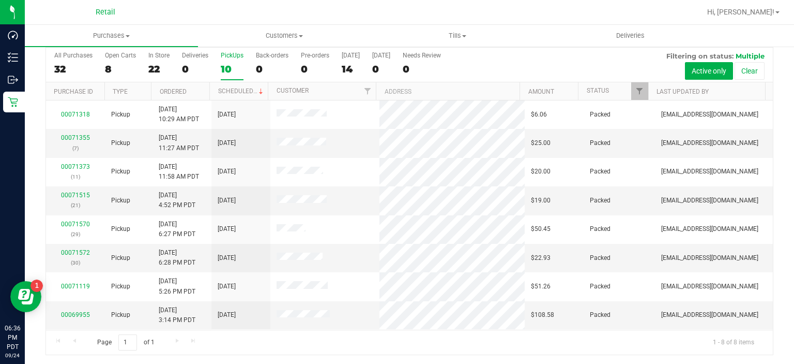
click at [227, 61] on label "PickUps 10" at bounding box center [232, 66] width 23 height 28
click at [0, 0] on input "PickUps 10" at bounding box center [0, 0] width 0 height 0
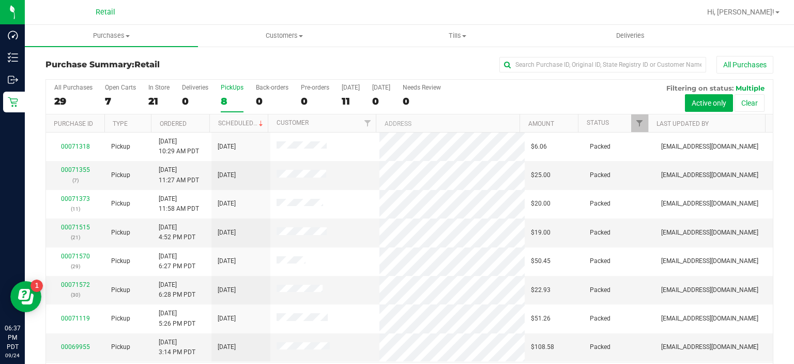
scroll to position [32, 0]
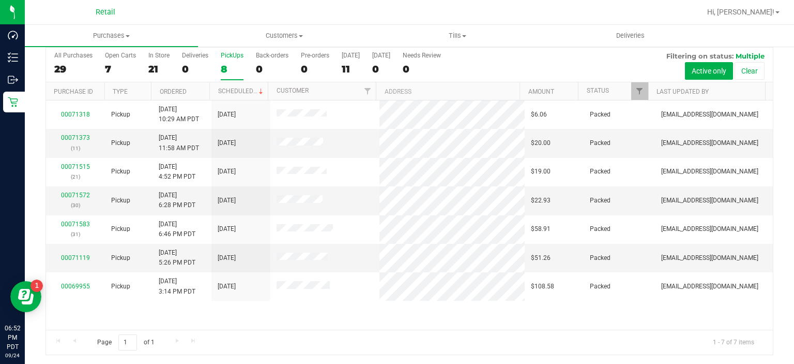
click at [232, 64] on div "8" at bounding box center [232, 69] width 23 height 12
click at [0, 0] on input "PickUps 8" at bounding box center [0, 0] width 0 height 0
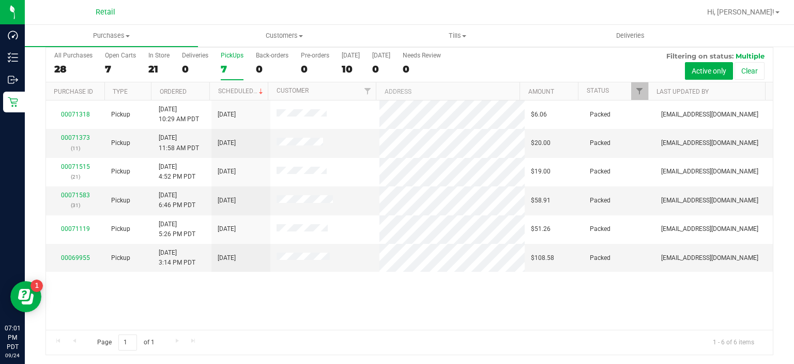
click at [231, 52] on div "PickUps" at bounding box center [232, 55] width 23 height 7
click at [0, 0] on input "PickUps 7" at bounding box center [0, 0] width 0 height 0
click at [226, 63] on div "6" at bounding box center [232, 69] width 23 height 12
click at [0, 0] on input "PickUps 6" at bounding box center [0, 0] width 0 height 0
click at [224, 64] on div "6" at bounding box center [232, 69] width 23 height 12
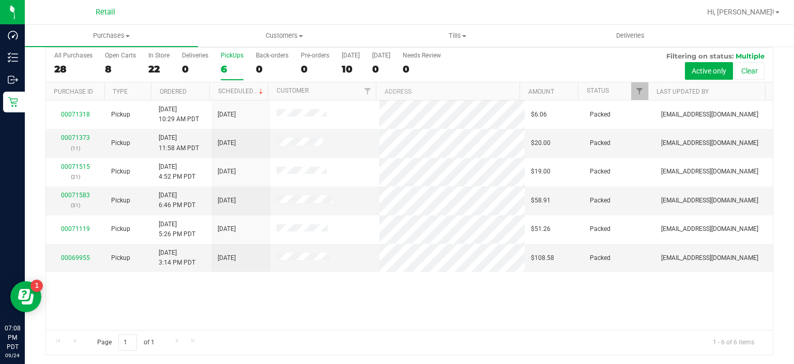
click at [0, 0] on input "PickUps 6" at bounding box center [0, 0] width 0 height 0
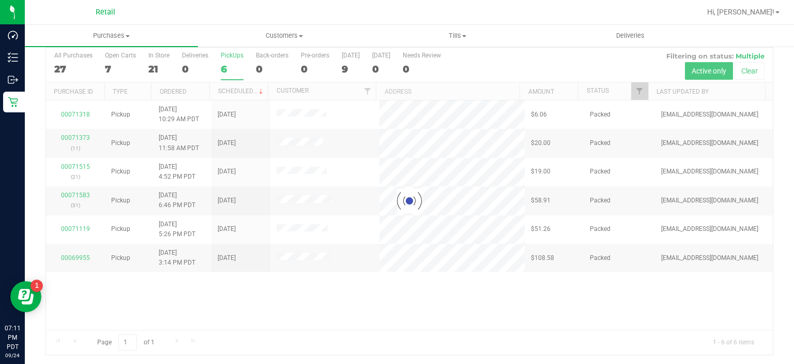
click at [224, 66] on div "6" at bounding box center [232, 69] width 23 height 12
click at [0, 0] on input "PickUps 6" at bounding box center [0, 0] width 0 height 0
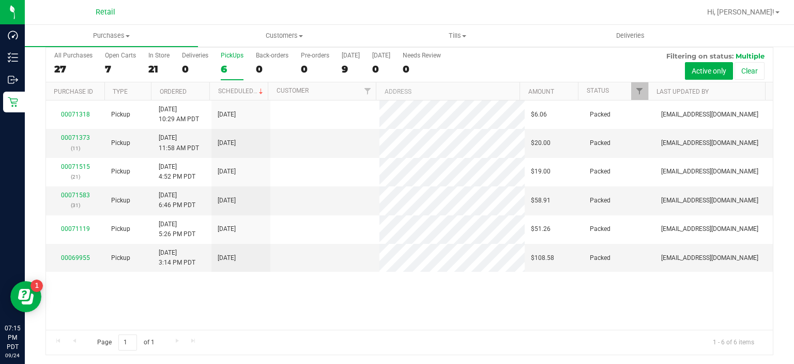
click at [229, 59] on label "PickUps 6" at bounding box center [232, 66] width 23 height 28
click at [0, 0] on input "PickUps 6" at bounding box center [0, 0] width 0 height 0
click at [230, 57] on div "PickUps" at bounding box center [232, 55] width 23 height 7
click at [0, 0] on input "PickUps 6" at bounding box center [0, 0] width 0 height 0
